Goal: Find specific page/section: Find specific page/section

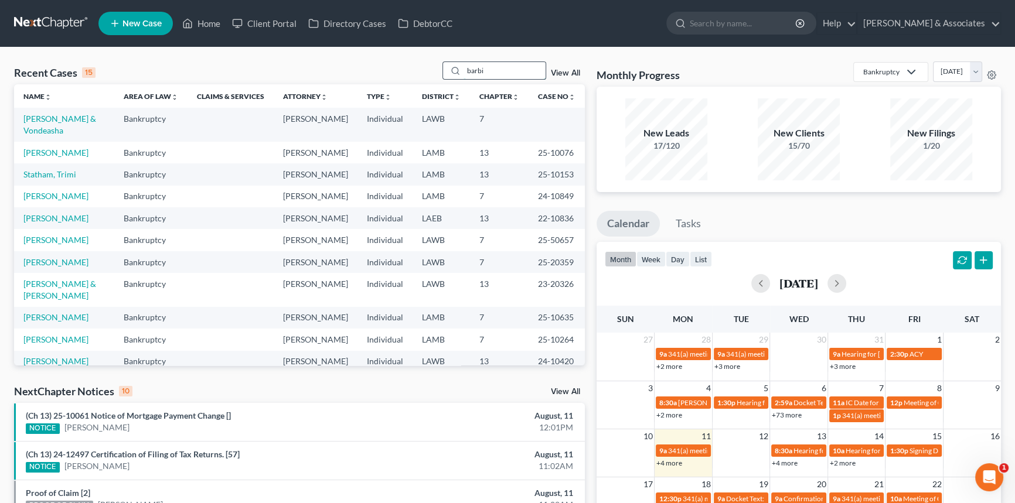
click at [497, 71] on input "barbi" at bounding box center [504, 70] width 82 height 17
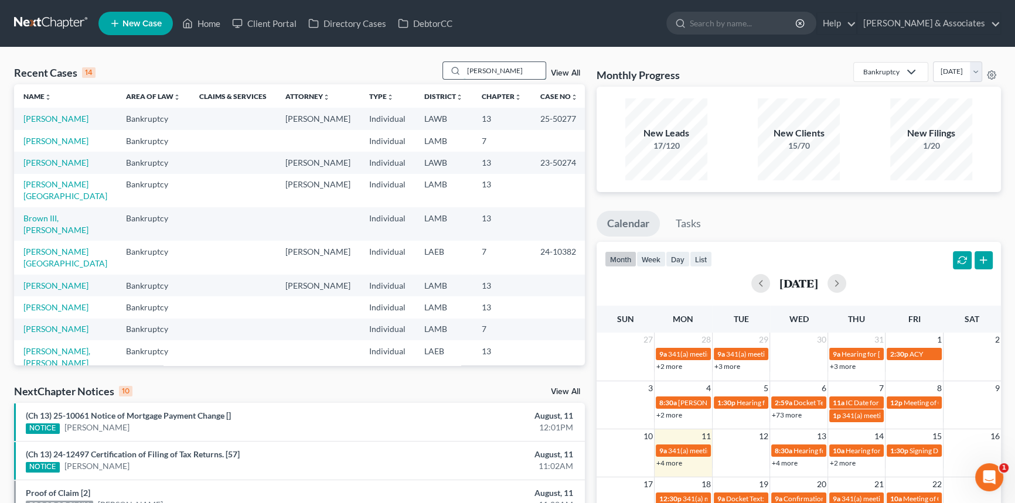
click at [481, 68] on input "milt" at bounding box center [504, 70] width 82 height 17
type input "black"
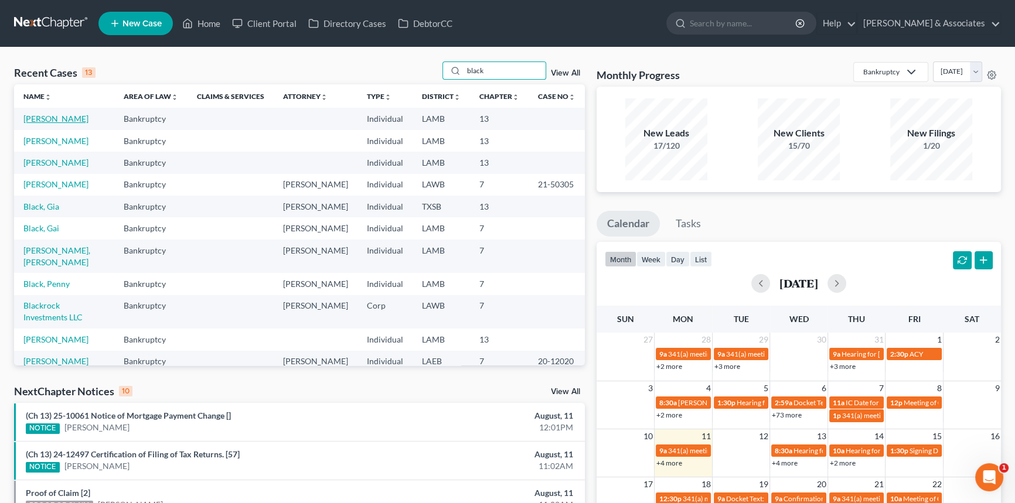
click at [32, 118] on link "Black, Lisha" at bounding box center [55, 119] width 65 height 10
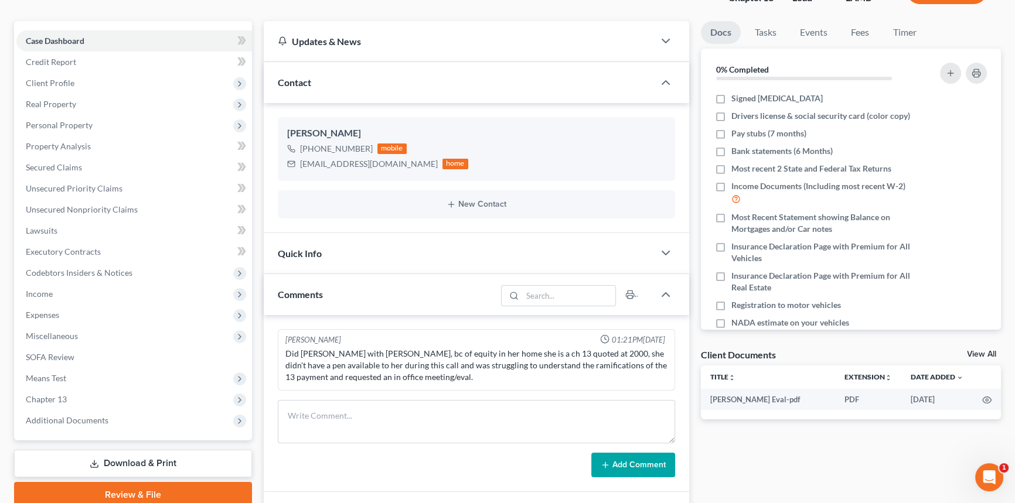
scroll to position [213, 0]
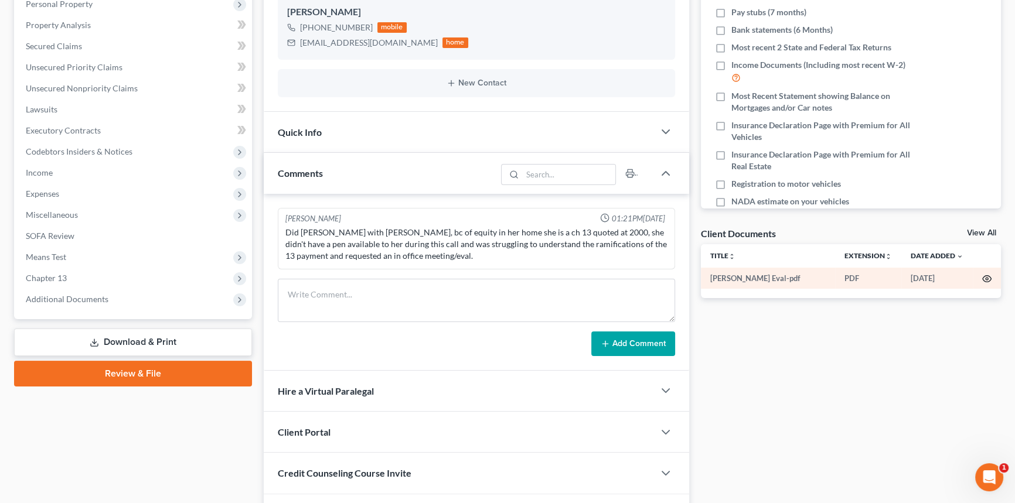
click at [982, 274] on icon "button" at bounding box center [986, 278] width 9 height 9
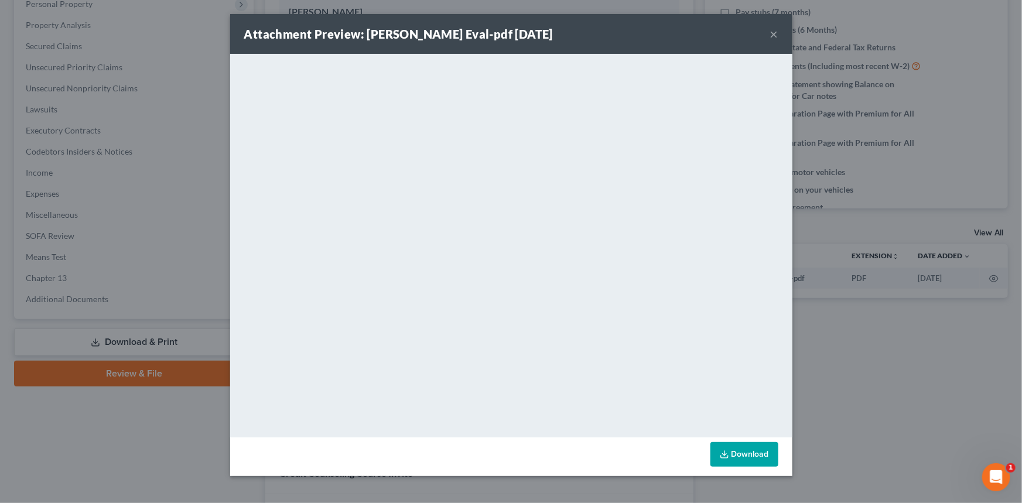
click at [774, 32] on button "×" at bounding box center [774, 34] width 8 height 14
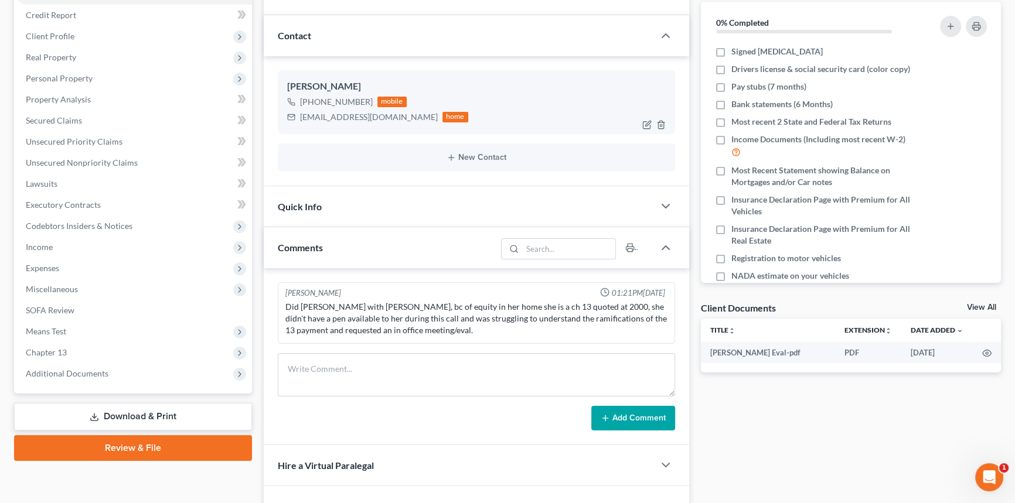
scroll to position [53, 0]
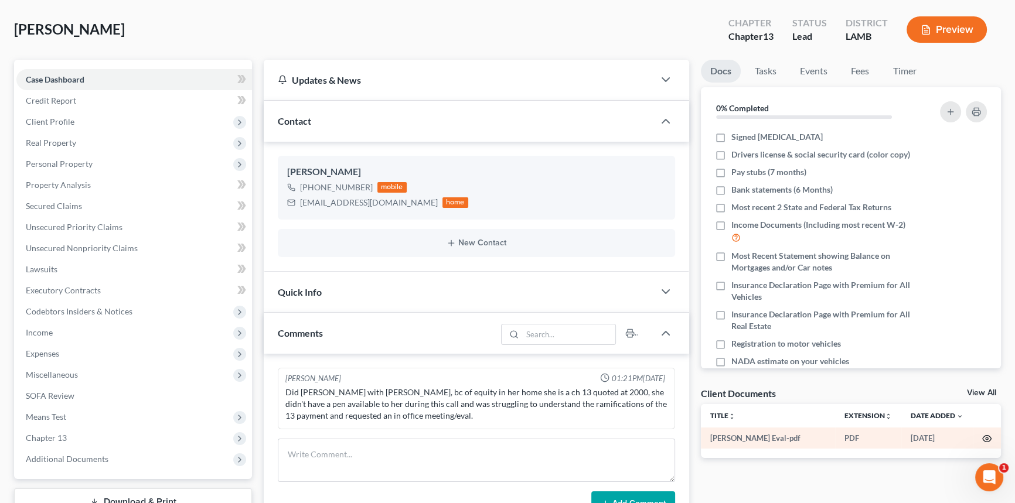
click at [988, 435] on icon "button" at bounding box center [986, 438] width 9 height 9
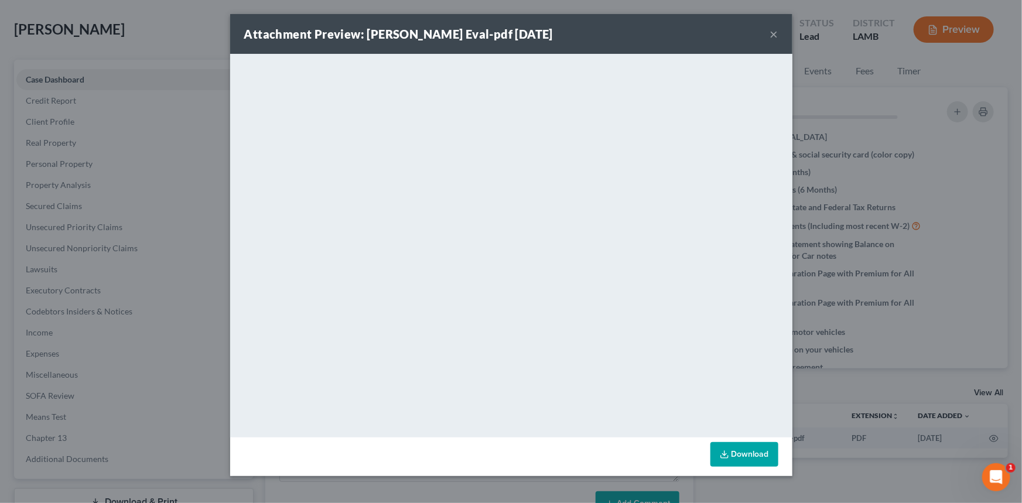
click at [777, 38] on button "×" at bounding box center [774, 34] width 8 height 14
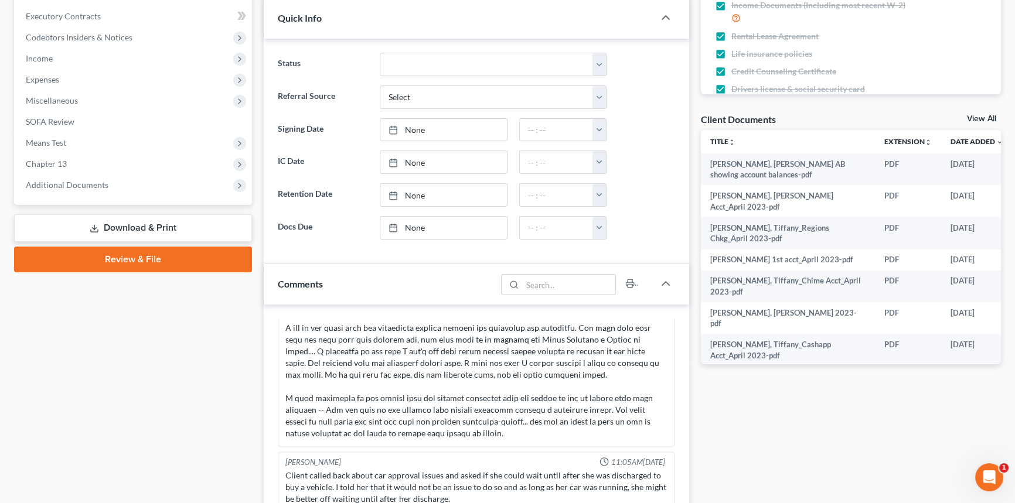
scroll to position [213, 0]
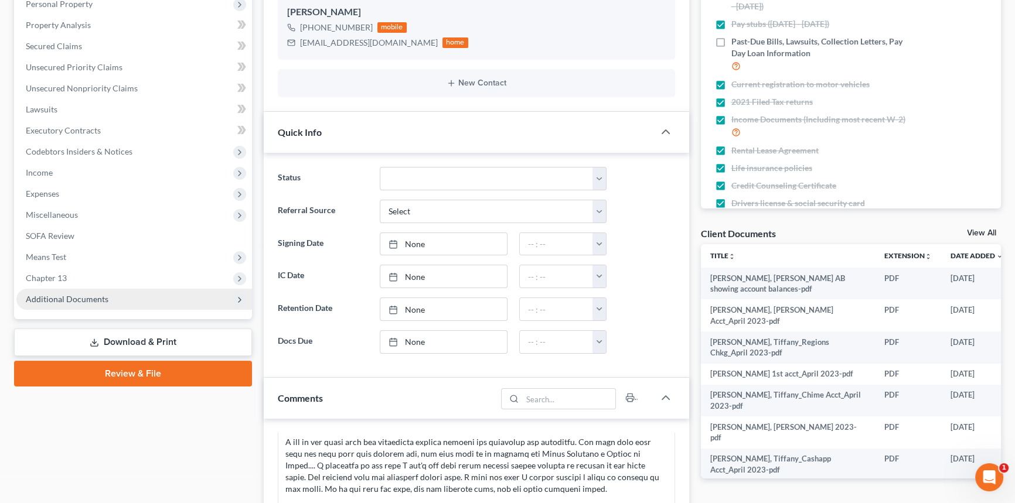
click at [111, 305] on span "Additional Documents" at bounding box center [133, 299] width 235 height 21
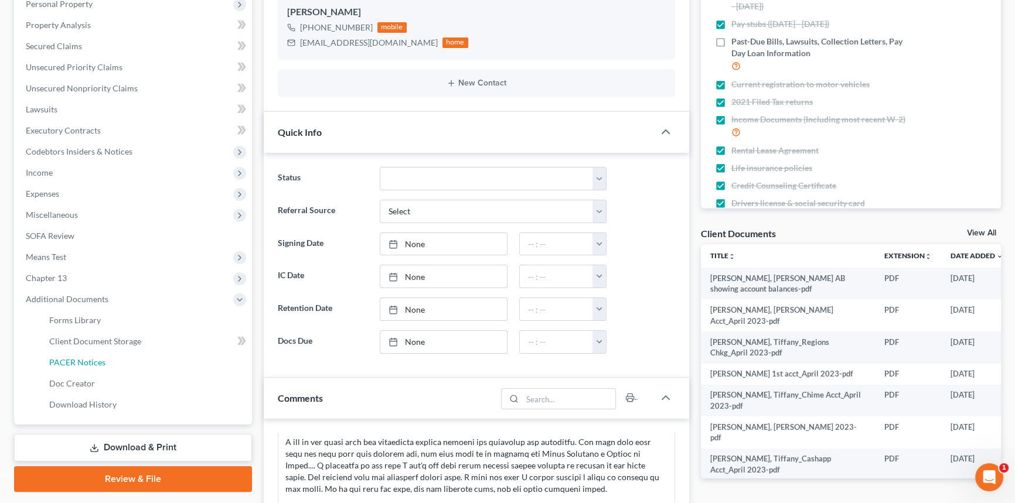
drag, startPoint x: 107, startPoint y: 363, endPoint x: 10, endPoint y: 323, distance: 104.3
click at [106, 363] on link "PACER Notices" at bounding box center [146, 362] width 212 height 21
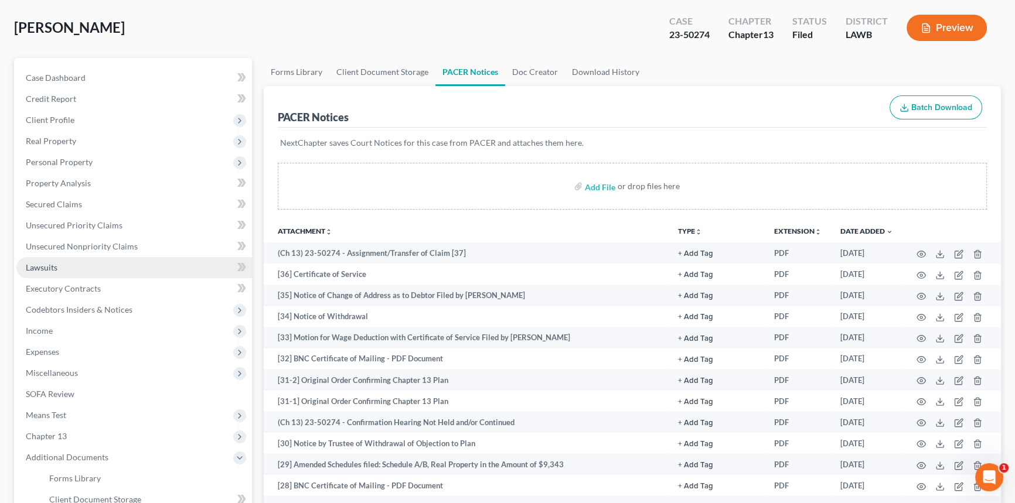
scroll to position [106, 0]
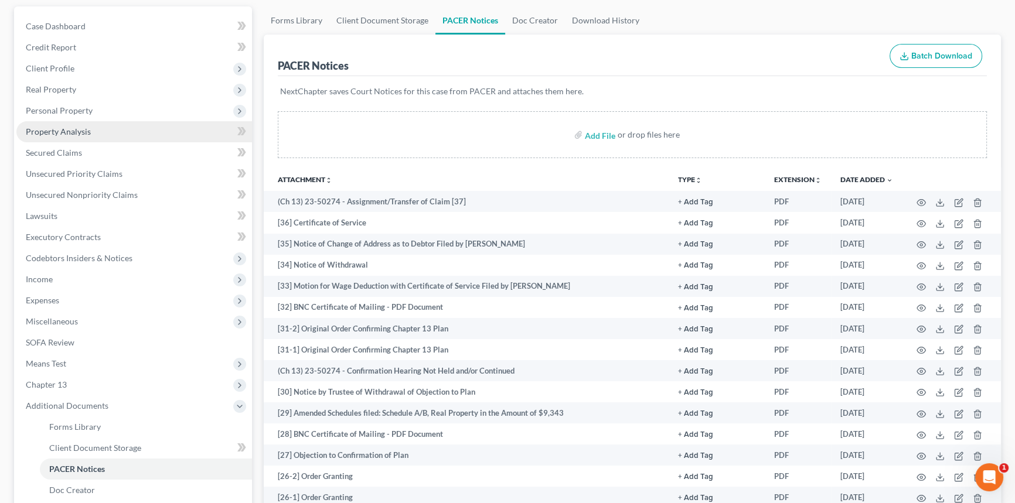
click at [88, 127] on span "Property Analysis" at bounding box center [58, 132] width 65 height 10
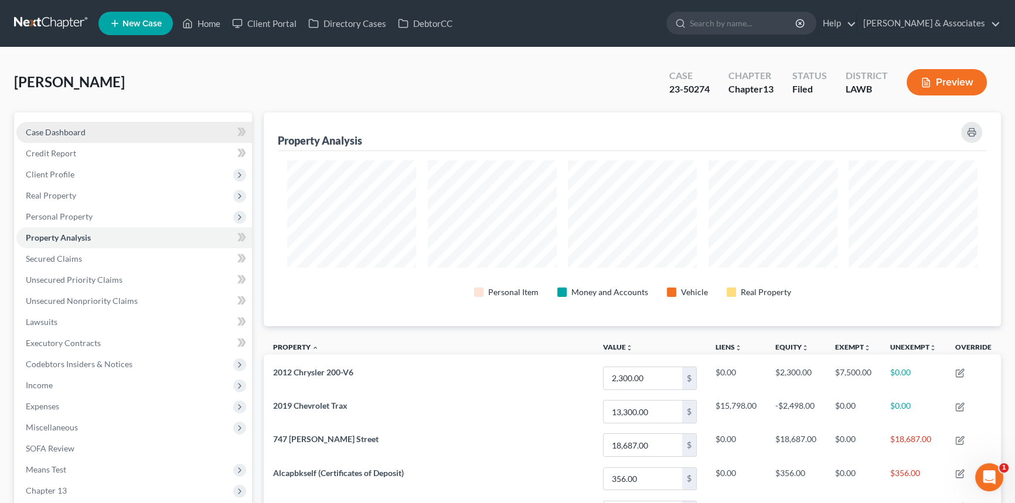
click at [141, 138] on link "Case Dashboard" at bounding box center [133, 132] width 235 height 21
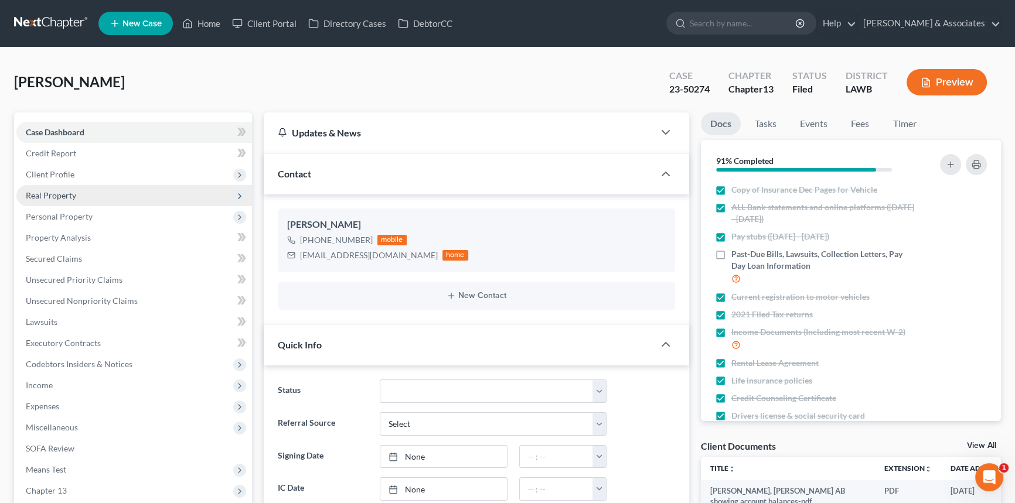
scroll to position [106, 0]
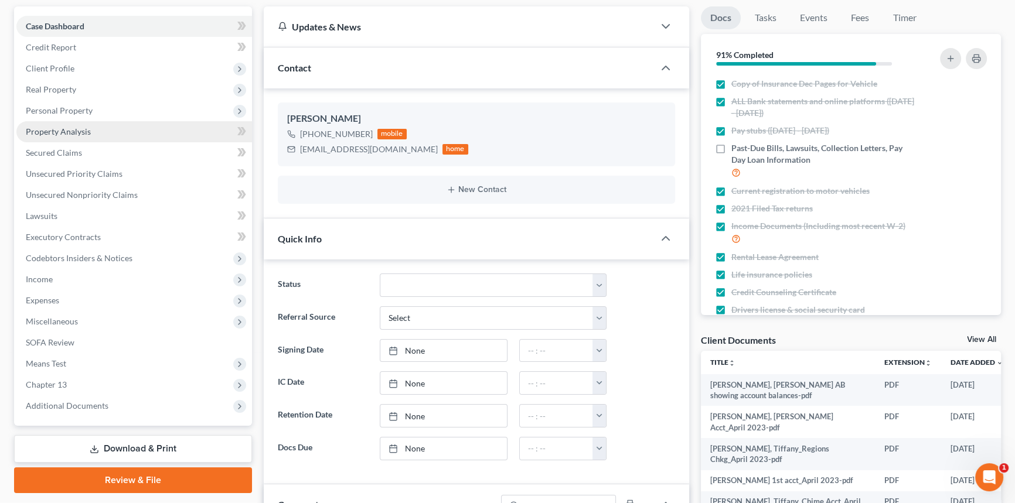
click at [92, 129] on link "Property Analysis" at bounding box center [133, 131] width 235 height 21
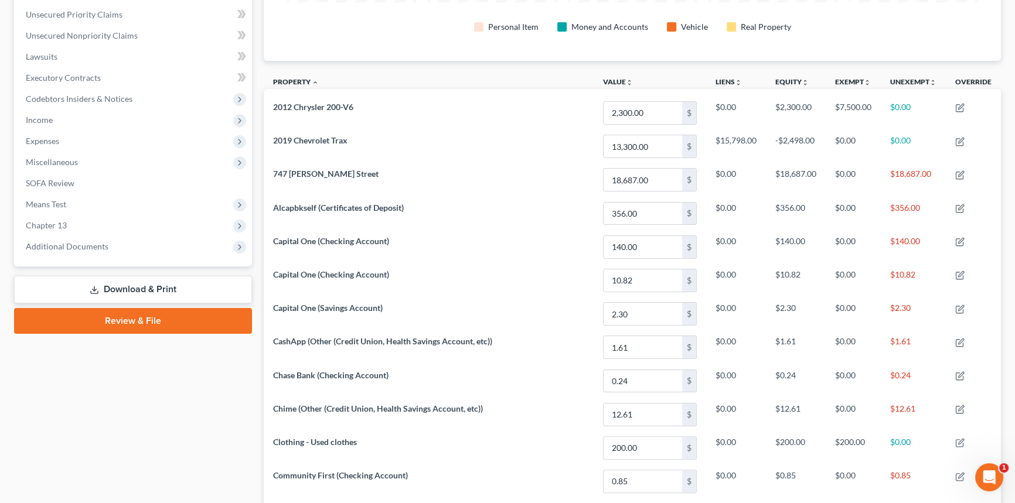
scroll to position [585576, 585052]
click at [67, 226] on span "Chapter 13" at bounding box center [133, 224] width 235 height 21
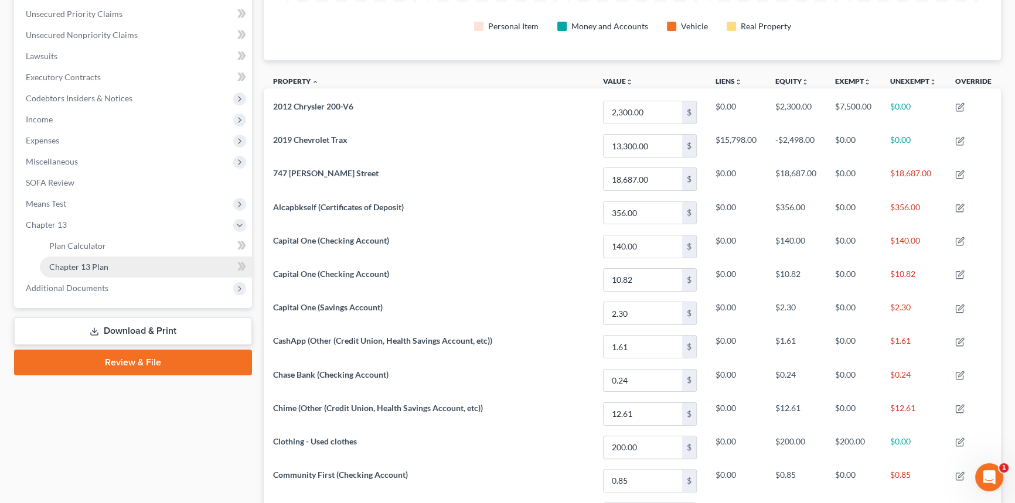
click at [77, 266] on span "Chapter 13 Plan" at bounding box center [78, 267] width 59 height 10
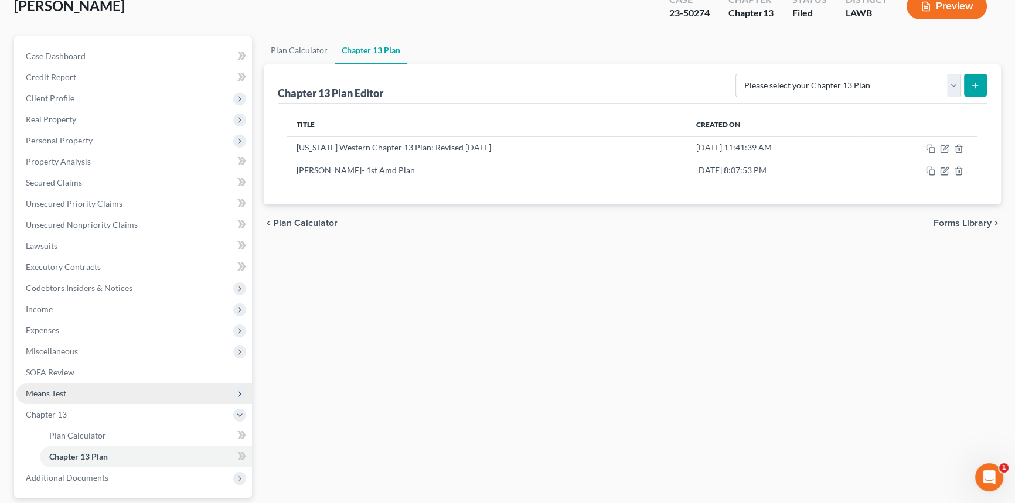
scroll to position [106, 0]
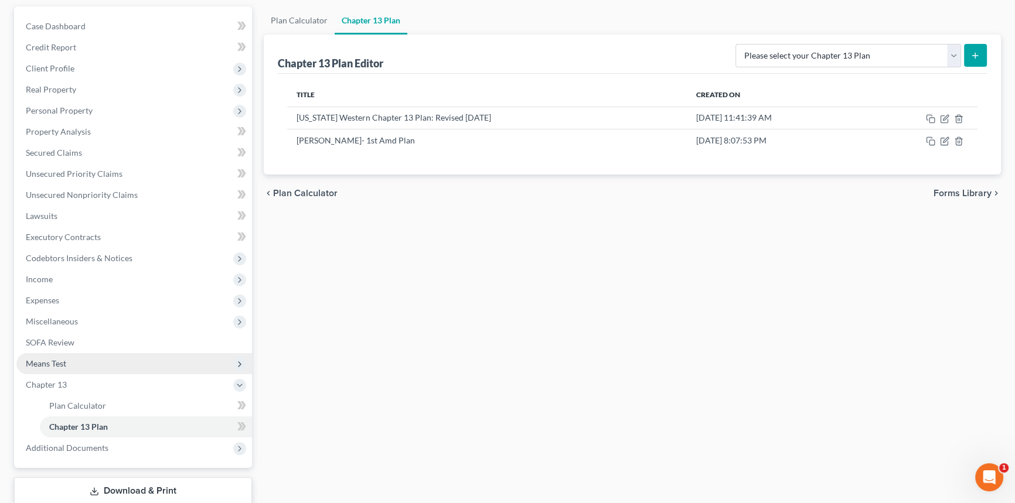
click at [88, 363] on span "Means Test" at bounding box center [133, 363] width 235 height 21
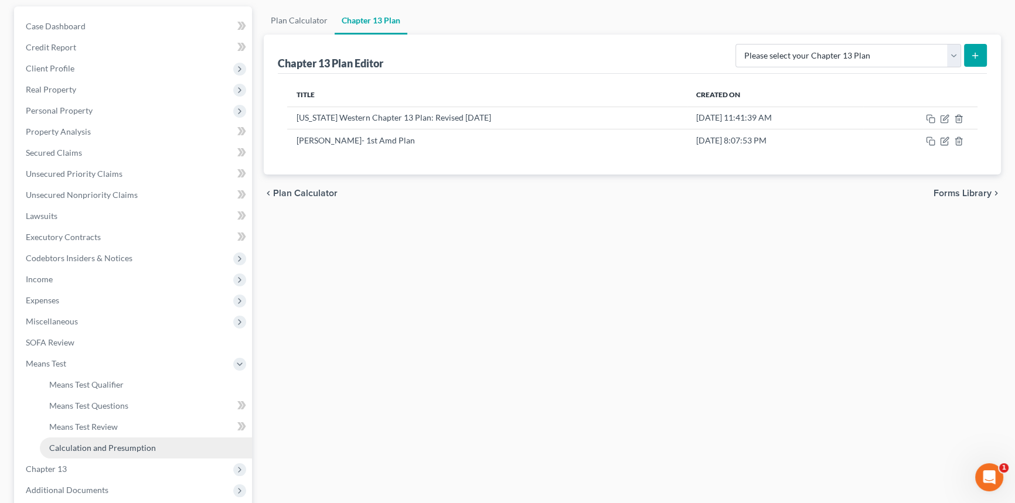
click at [93, 443] on span "Calculation and Presumption" at bounding box center [102, 448] width 107 height 10
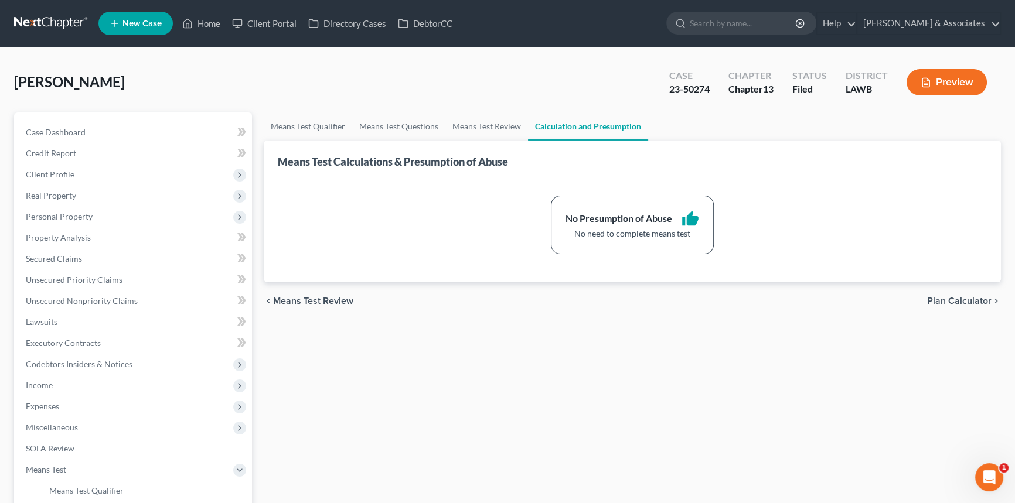
drag, startPoint x: 340, startPoint y: 392, endPoint x: 303, endPoint y: 234, distance: 162.4
click at [340, 384] on div "Means Test Qualifier Means Test Questions Means Test Review Calculation and Pre…" at bounding box center [632, 397] width 749 height 571
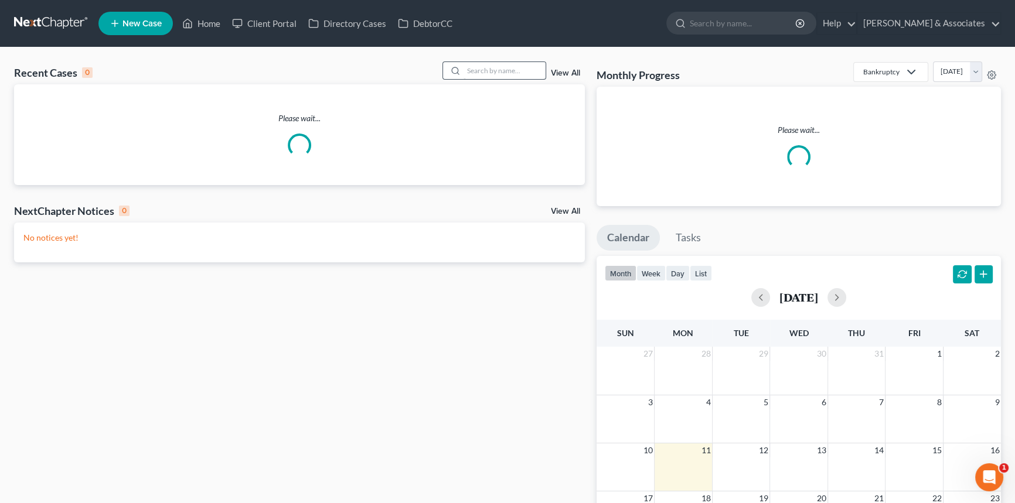
click at [482, 82] on div "Recent Cases 0 View All" at bounding box center [299, 73] width 571 height 23
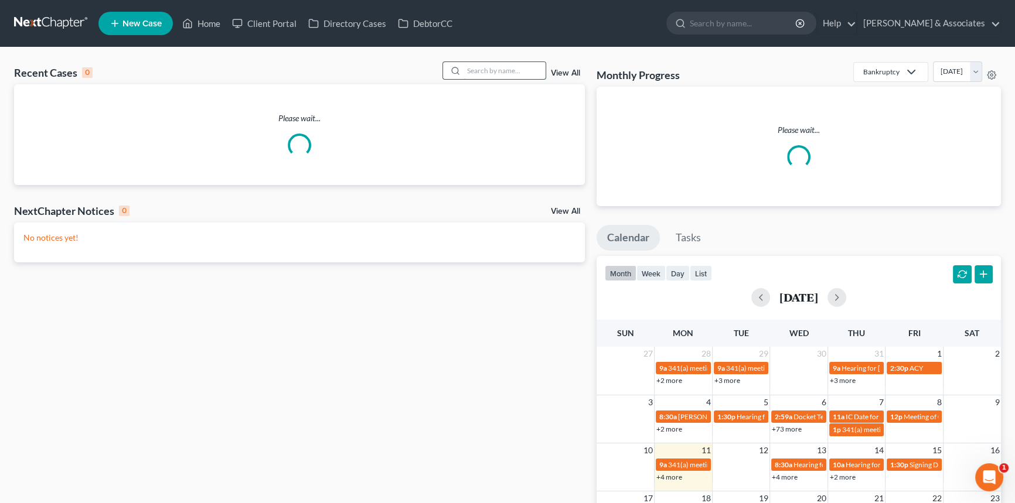
click at [486, 77] on input "search" at bounding box center [504, 70] width 82 height 17
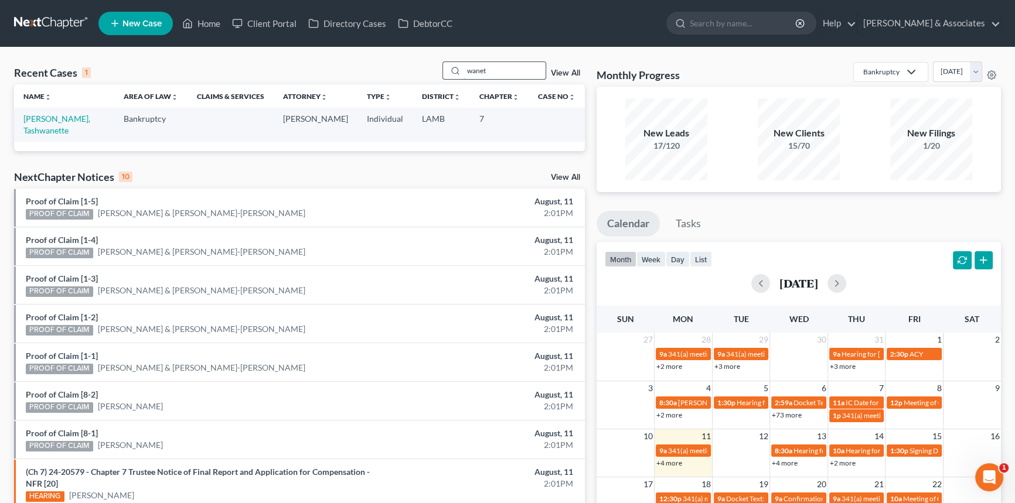
drag, startPoint x: 501, startPoint y: 76, endPoint x: 477, endPoint y: 73, distance: 23.7
click at [477, 73] on input "wanet" at bounding box center [504, 70] width 82 height 17
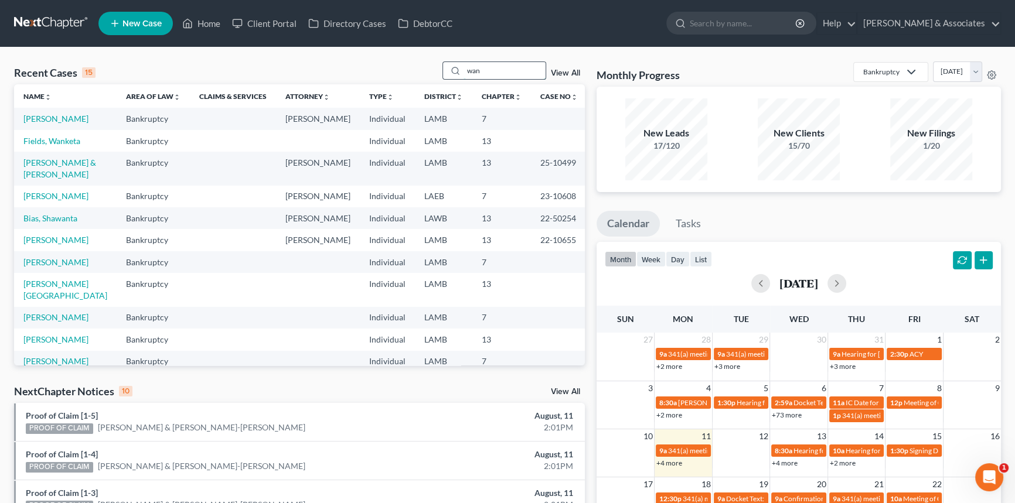
click at [500, 75] on input "wan" at bounding box center [504, 70] width 82 height 17
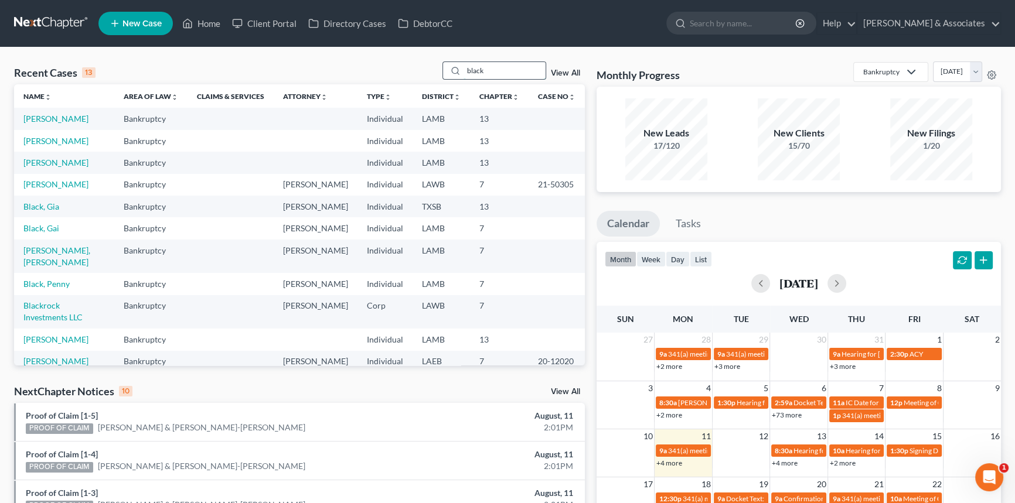
click at [501, 73] on input "black" at bounding box center [504, 70] width 82 height 17
type input "braxter"
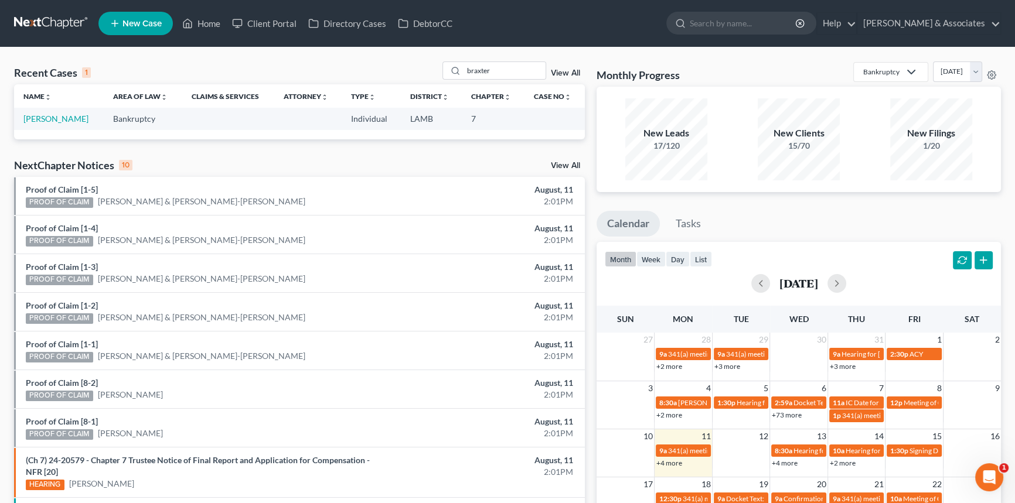
click at [573, 69] on div "braxter View All" at bounding box center [513, 71] width 143 height 18
click at [569, 70] on link "View All" at bounding box center [565, 73] width 29 height 8
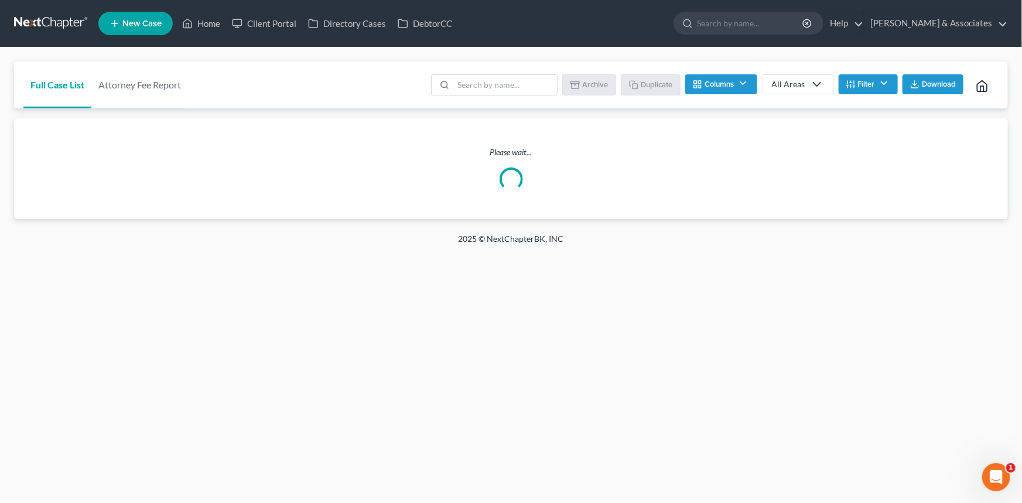
click at [796, 83] on div "All Areas" at bounding box center [788, 84] width 33 height 12
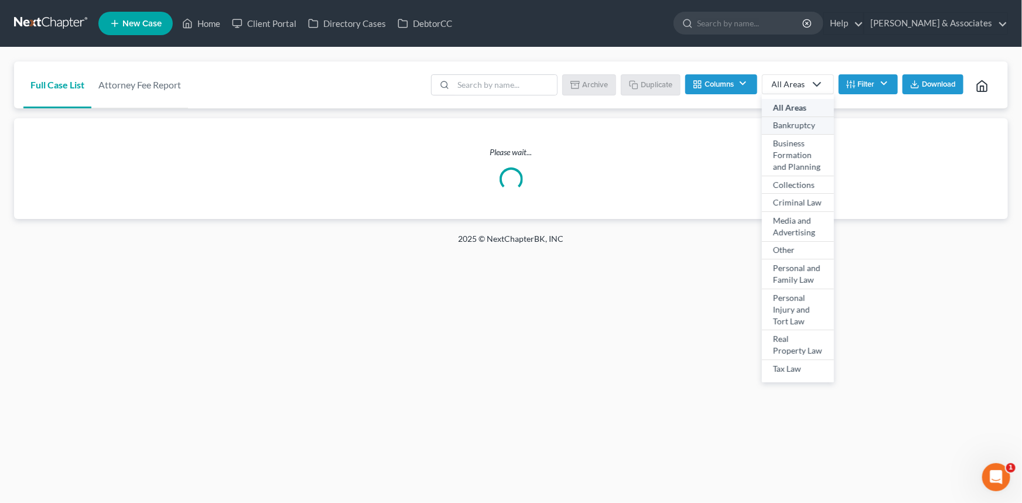
click at [786, 122] on div "Bankruptcy" at bounding box center [798, 126] width 50 height 12
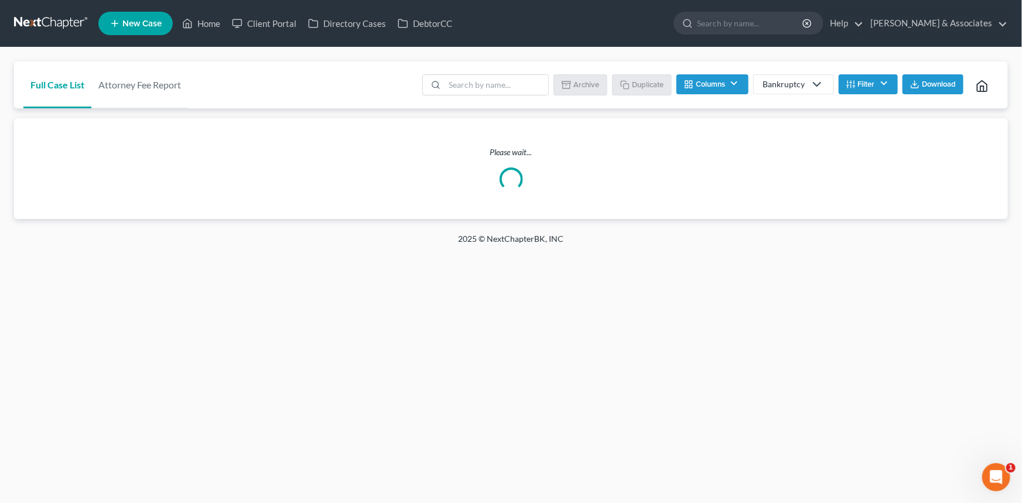
click at [856, 75] on button "Filter" at bounding box center [868, 84] width 59 height 20
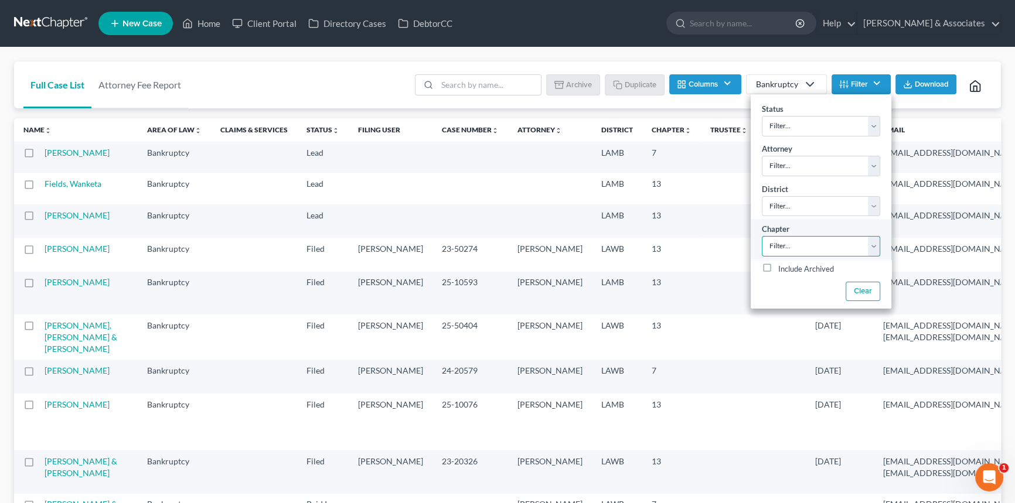
click at [825, 239] on select "Filter... 7 11 13" at bounding box center [821, 246] width 118 height 21
select select "2"
click at [762, 236] on select "Filter... 7 11 13" at bounding box center [821, 246] width 118 height 21
click at [301, 70] on div "Full Case List Attorney Fee Report Batch Download Archive Un-archive Duplicate …" at bounding box center [507, 85] width 986 height 47
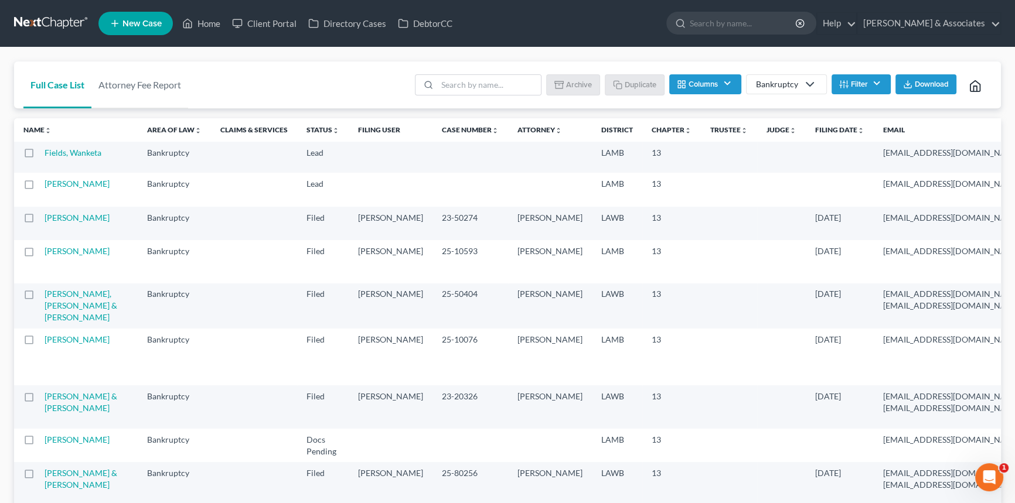
click at [940, 88] on span "Download" at bounding box center [931, 84] width 34 height 9
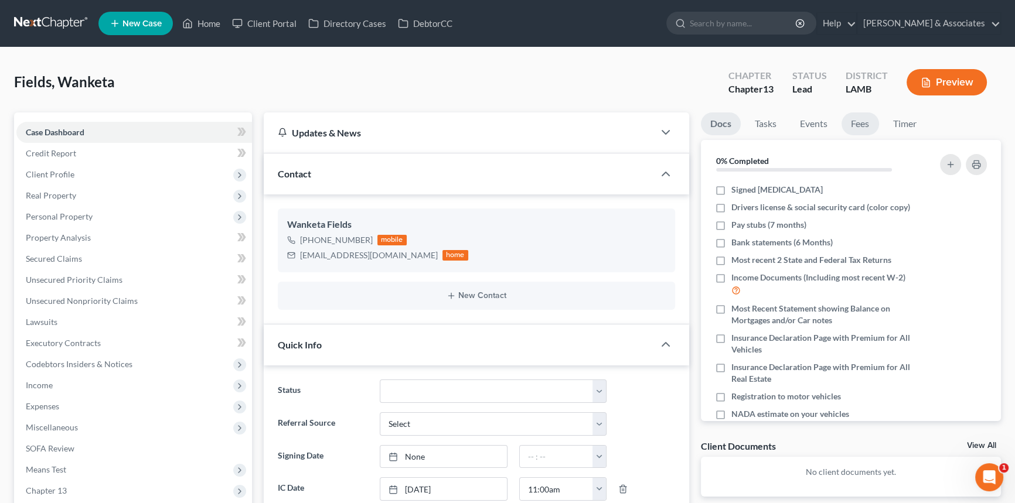
click at [856, 132] on link "Fees" at bounding box center [859, 123] width 37 height 23
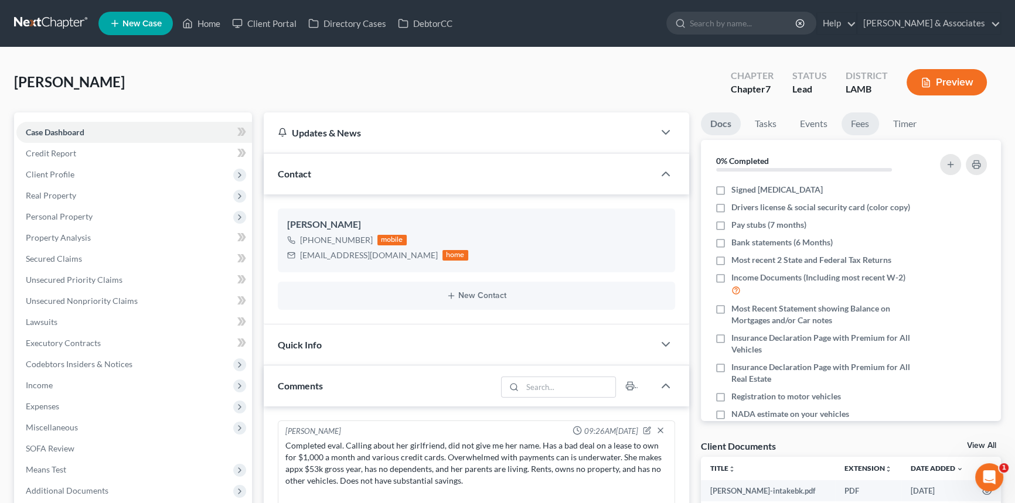
click at [878, 120] on link "Fees" at bounding box center [859, 123] width 37 height 23
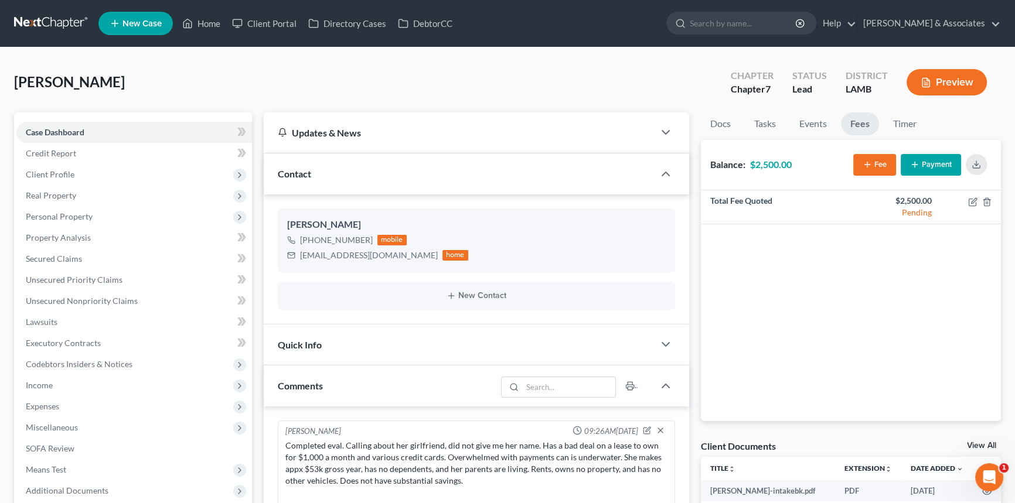
drag, startPoint x: 101, startPoint y: 81, endPoint x: 17, endPoint y: 79, distance: 84.4
click at [17, 79] on span "[PERSON_NAME]" at bounding box center [69, 81] width 111 height 17
click at [18, 79] on span "[PERSON_NAME]" at bounding box center [69, 81] width 111 height 17
drag, startPoint x: 15, startPoint y: 79, endPoint x: 235, endPoint y: 79, distance: 220.3
click at [235, 79] on div "[PERSON_NAME] Upgraded Chapter Chapter 7 Status Lead District [GEOGRAPHIC_DATA]" at bounding box center [507, 87] width 986 height 51
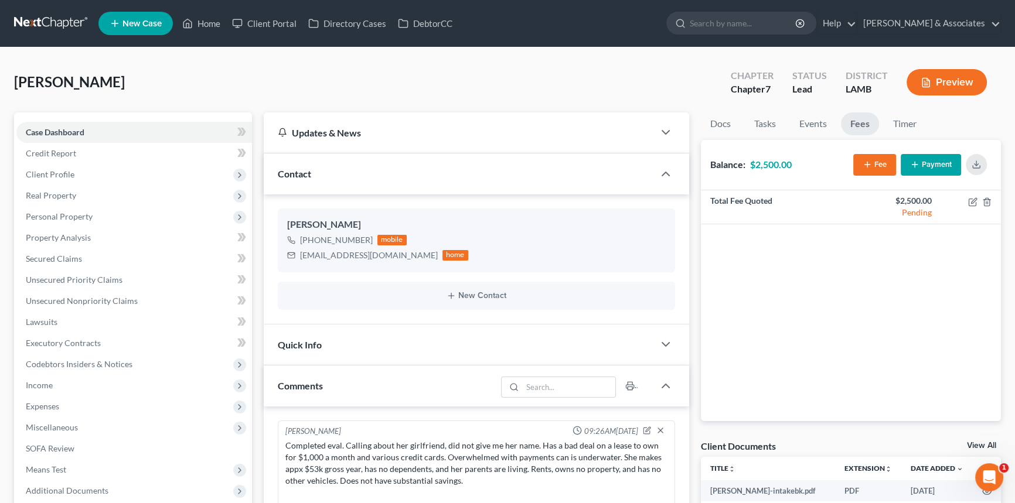
click at [235, 79] on div "[PERSON_NAME] Upgraded Chapter Chapter 7 Status Lead District [GEOGRAPHIC_DATA]" at bounding box center [507, 87] width 986 height 51
click at [584, 431] on span "09:26AM[DATE]" at bounding box center [611, 431] width 54 height 11
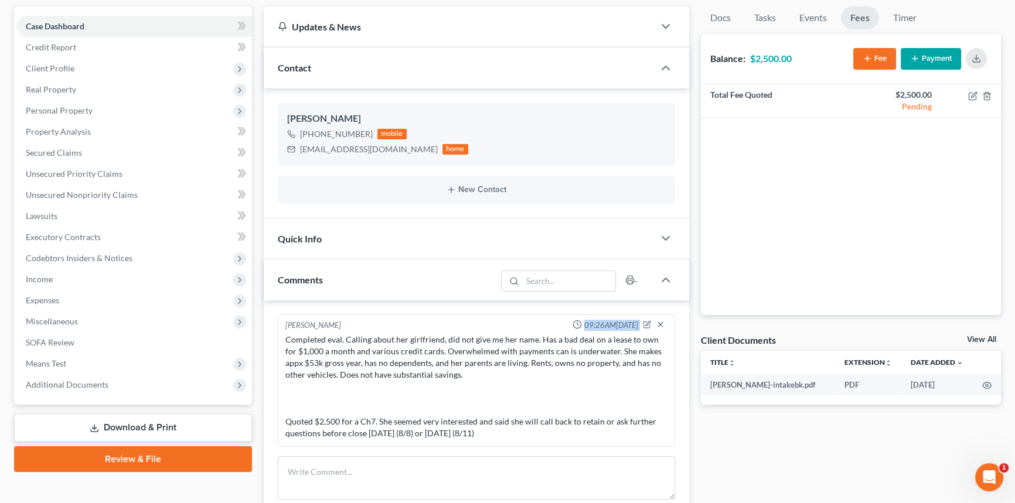
scroll to position [159, 0]
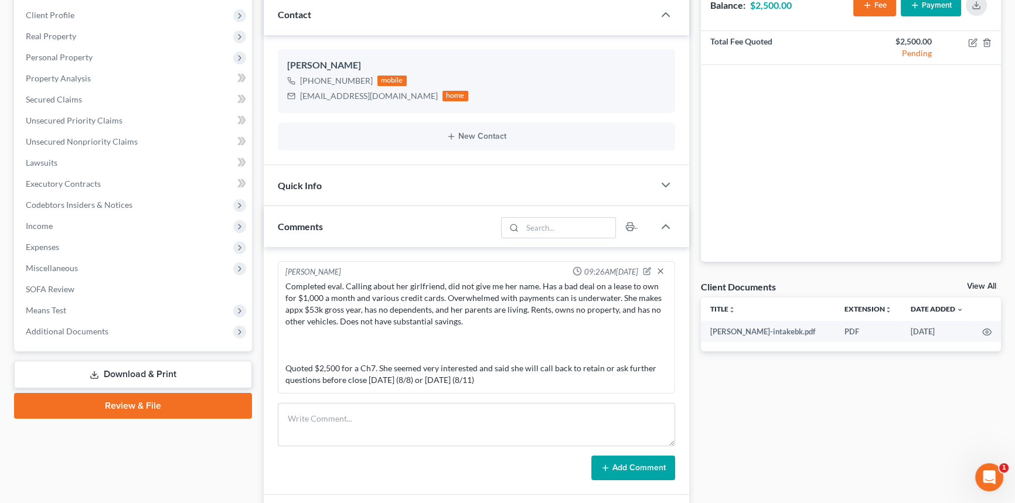
click at [792, 411] on div "Docs Tasks Events Fees Timer 0% Completed Nothing here yet! Signed [MEDICAL_DAT…" at bounding box center [851, 306] width 312 height 707
drag, startPoint x: 435, startPoint y: 278, endPoint x: 537, endPoint y: 285, distance: 102.2
click at [537, 285] on div "Completed eval. Calling about her girlfriend, did not give me her name. Has a b…" at bounding box center [476, 333] width 387 height 110
click at [537, 285] on div "Completed eval. Calling about her girlfriend, did not give me her name. Has a b…" at bounding box center [476, 333] width 382 height 105
drag, startPoint x: 539, startPoint y: 284, endPoint x: 655, endPoint y: 290, distance: 116.7
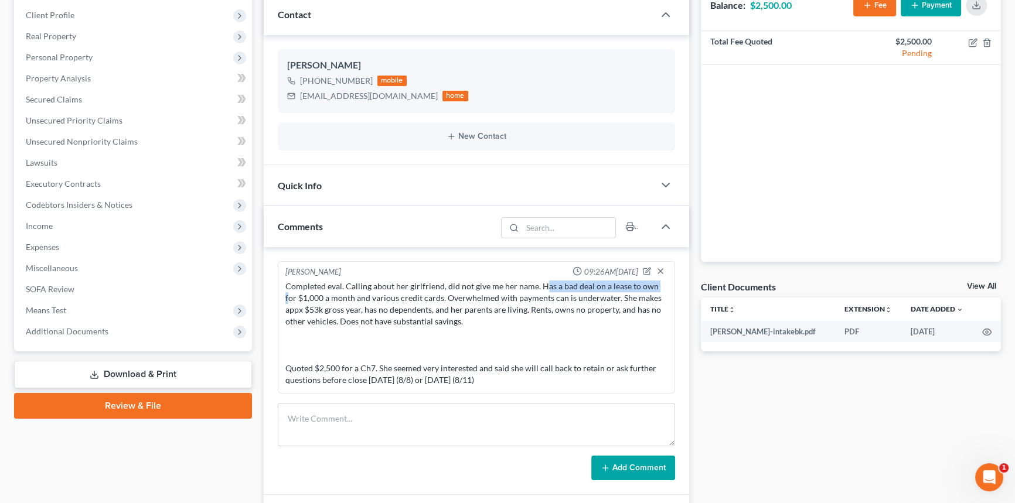
click at [655, 290] on div "Completed eval. Calling about her girlfriend, did not give me her name. Has a b…" at bounding box center [476, 333] width 382 height 105
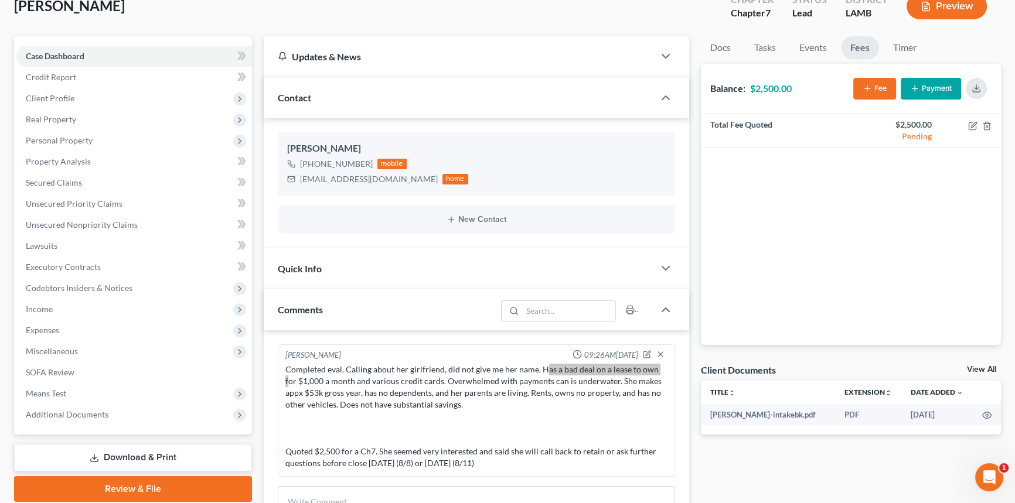
scroll to position [0, 0]
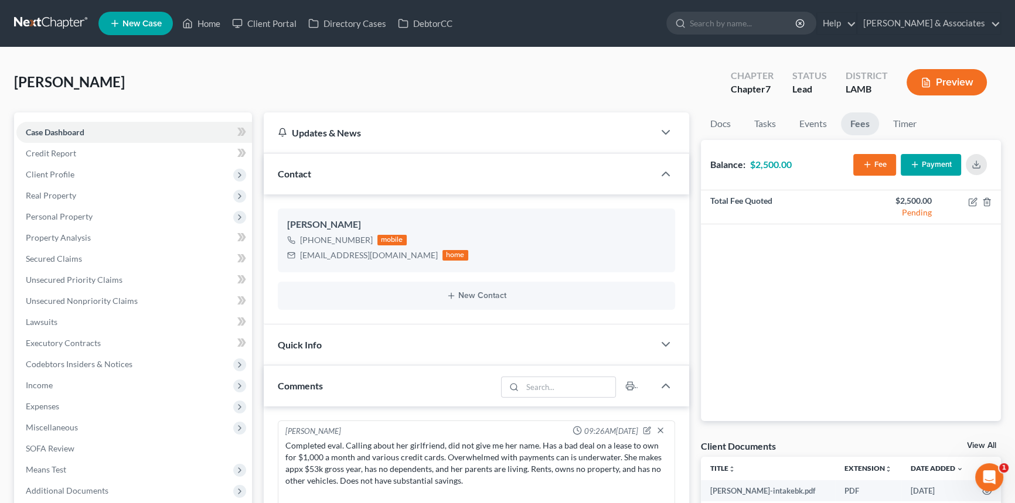
click at [398, 88] on div "[PERSON_NAME] Upgraded Chapter Chapter 7 Status Lead District [GEOGRAPHIC_DATA]" at bounding box center [507, 87] width 986 height 51
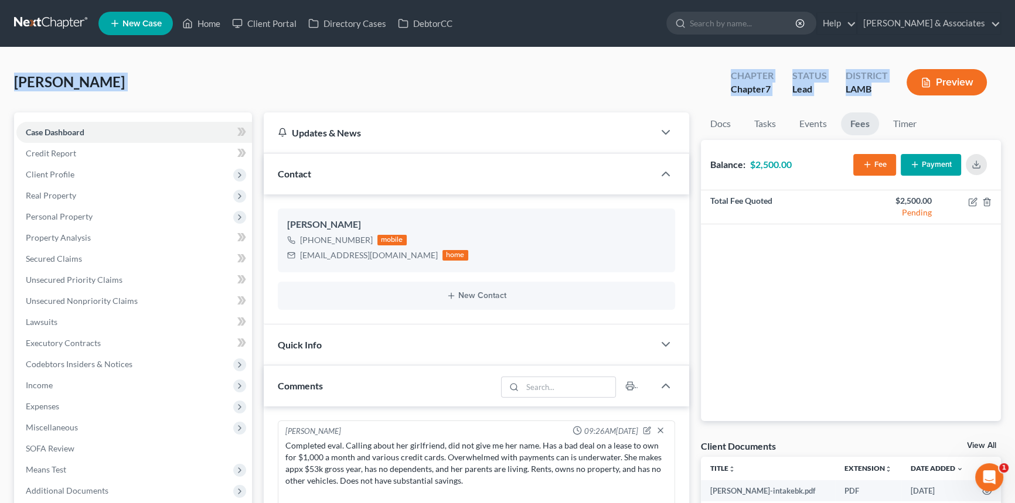
drag, startPoint x: 13, startPoint y: 83, endPoint x: 886, endPoint y: 104, distance: 873.1
click at [886, 104] on div "[PERSON_NAME] Upgraded Chapter Chapter 7 Status Lead District [GEOGRAPHIC_DATA]" at bounding box center [507, 87] width 986 height 51
